Goal: Transaction & Acquisition: Purchase product/service

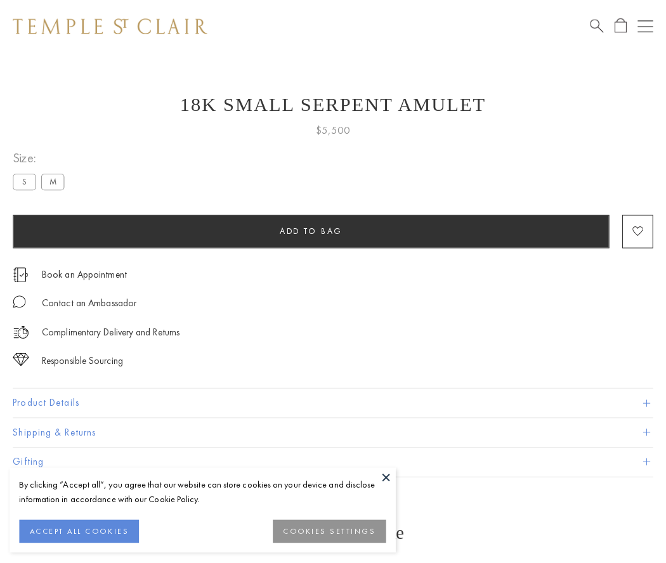
scroll to position [51, 0]
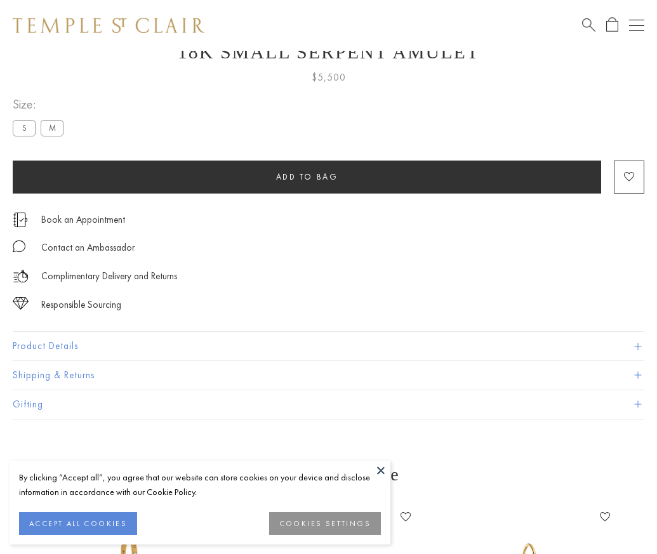
click at [306, 176] on span "Add to bag" at bounding box center [307, 176] width 62 height 11
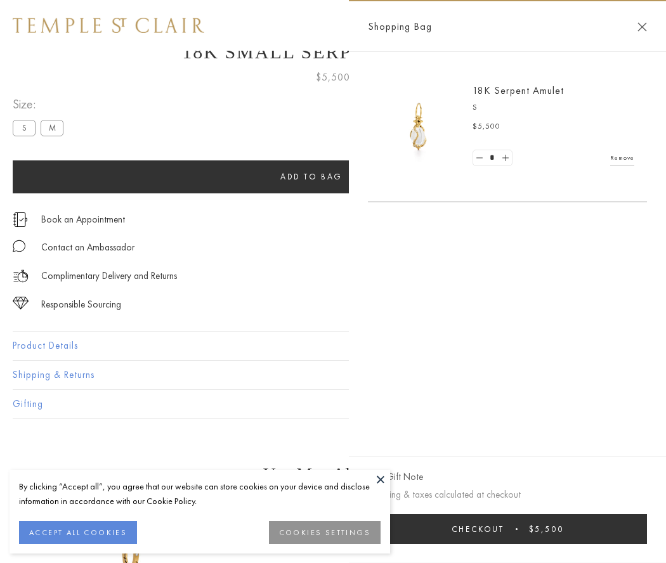
click at [508, 529] on button "Checkout $5,500" at bounding box center [507, 529] width 279 height 30
